Goal: Task Accomplishment & Management: Manage account settings

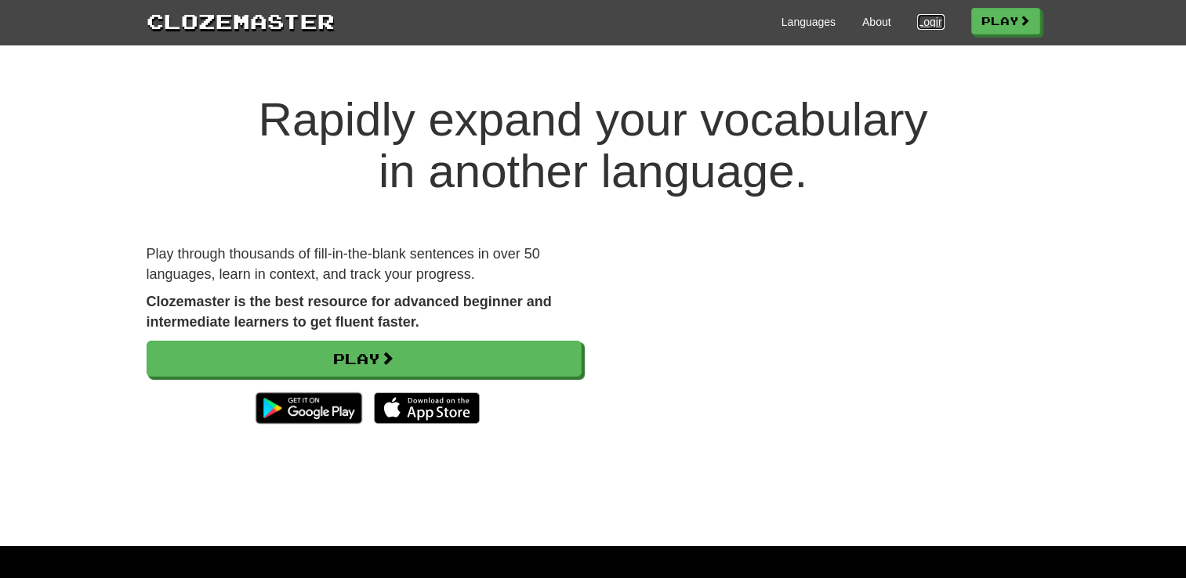
click at [931, 19] on link "Login" at bounding box center [930, 22] width 27 height 16
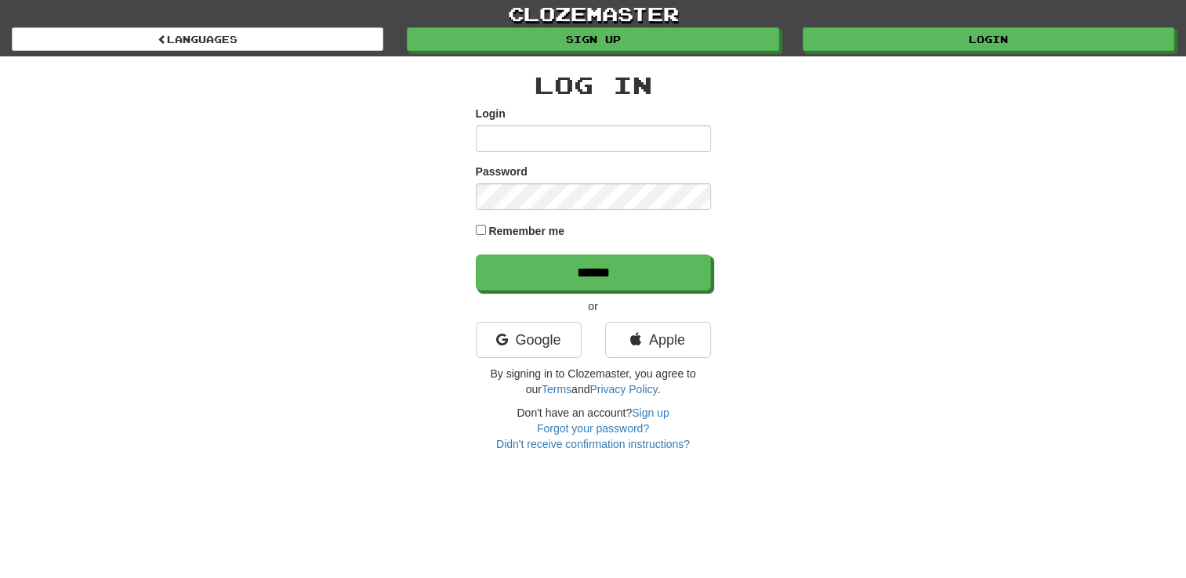
click at [658, 139] on input "Login" at bounding box center [593, 138] width 235 height 27
type input "**********"
click at [476, 255] on input "******" at bounding box center [593, 273] width 235 height 36
